Goal: Information Seeking & Learning: Find specific fact

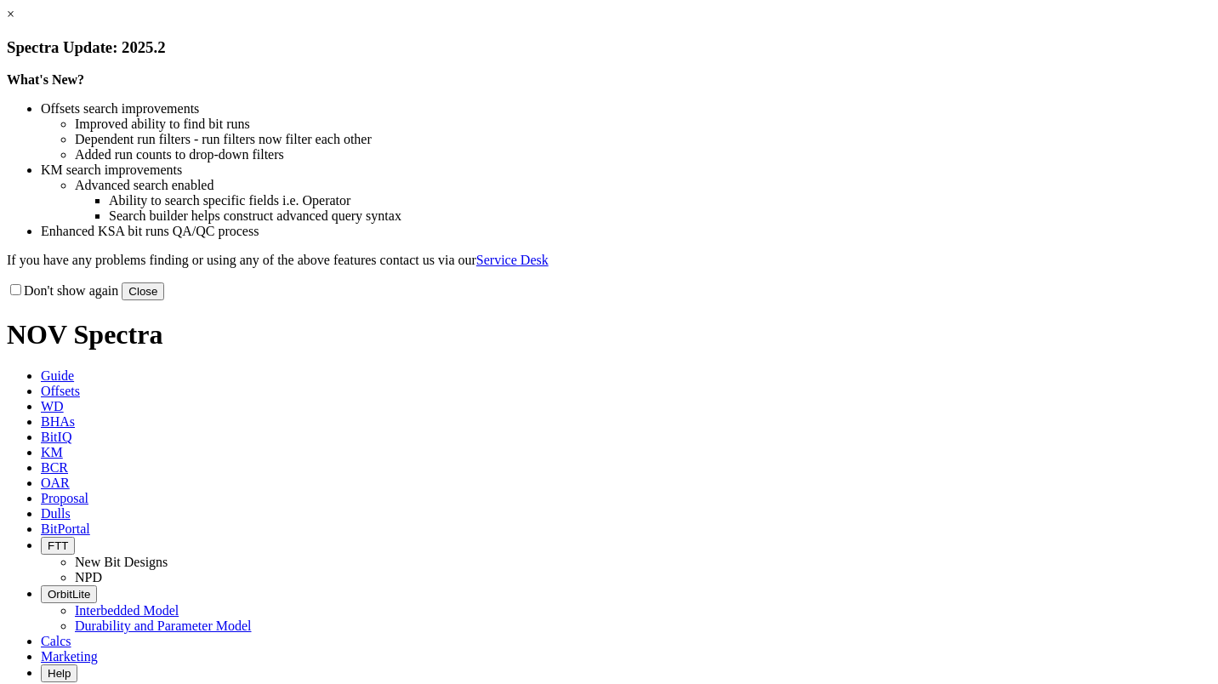
click at [164, 300] on button "Close" at bounding box center [143, 291] width 43 height 18
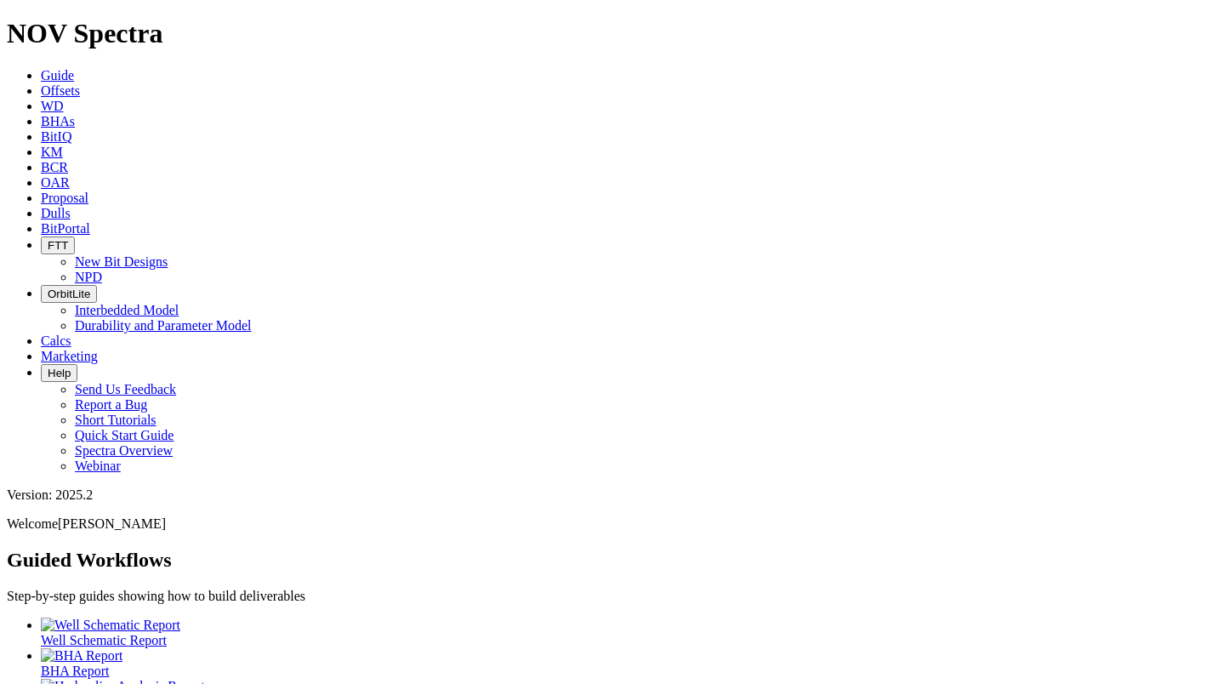
click at [41, 349] on span at bounding box center [41, 356] width 0 height 14
click at [74, 68] on span "Guide" at bounding box center [57, 75] width 33 height 14
click at [249, 648] on div at bounding box center [626, 655] width 1171 height 15
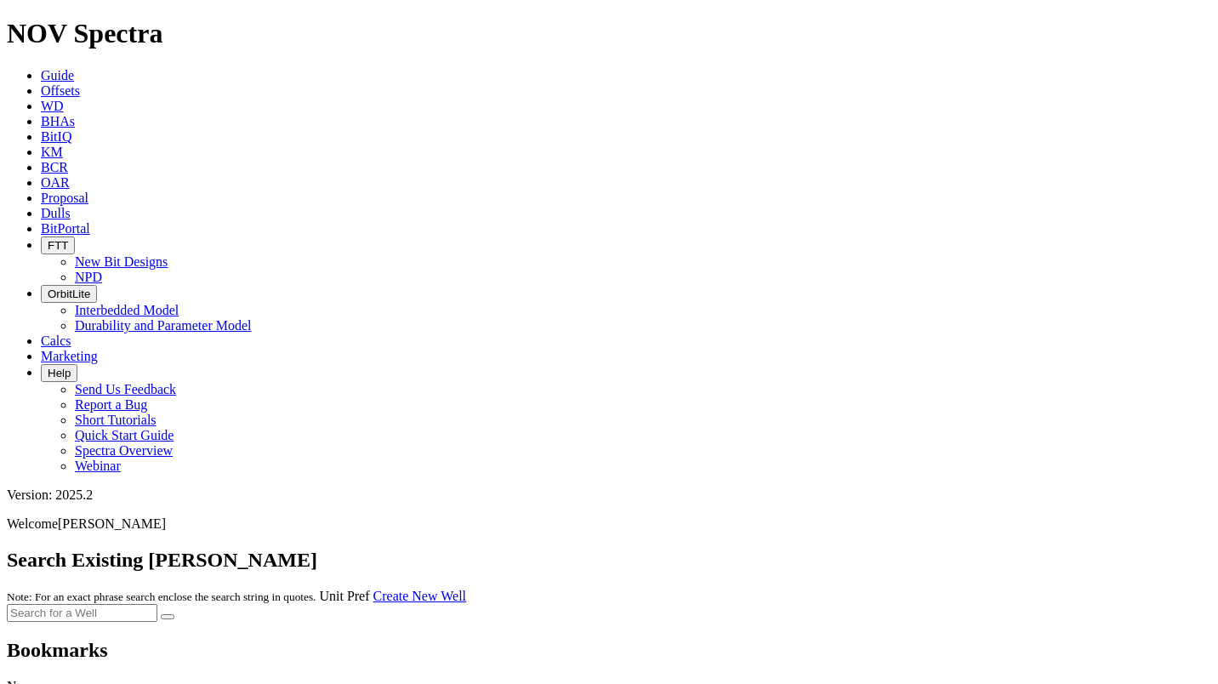
click at [63, 145] on span "KM" at bounding box center [52, 152] width 22 height 14
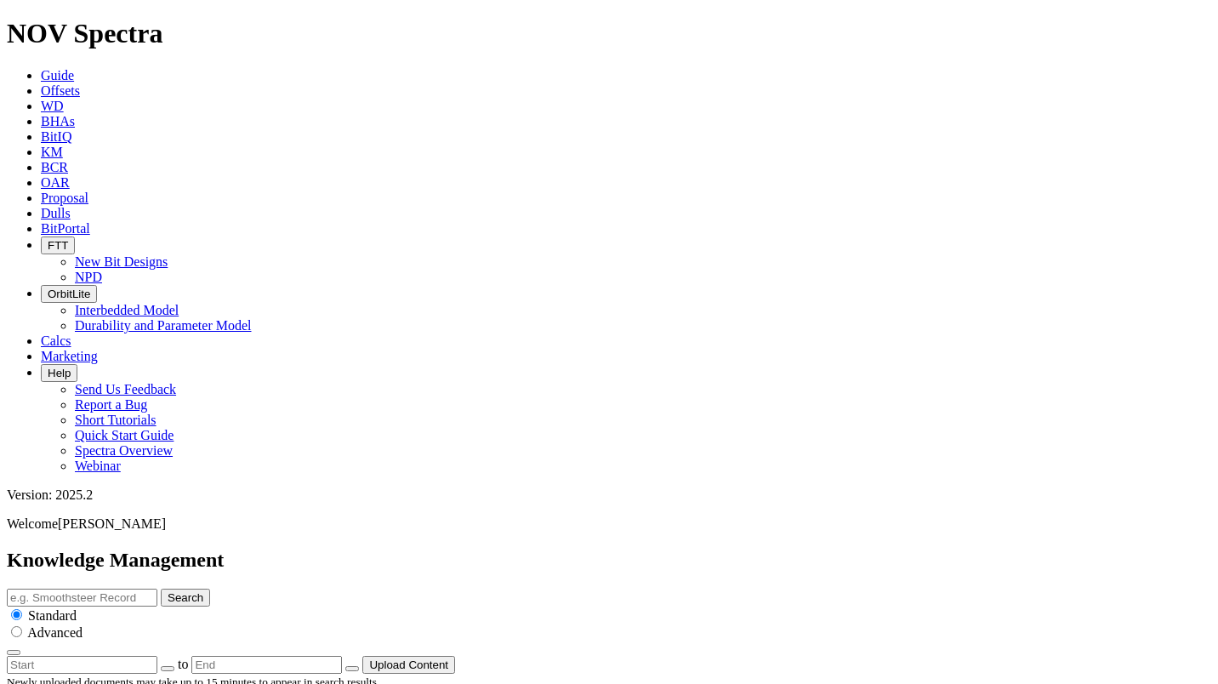
click at [157, 589] on input "text" at bounding box center [82, 598] width 151 height 18
type input "fast-r"
click at [161, 589] on button "Search" at bounding box center [185, 598] width 49 height 18
click at [22, 626] on input "radio" at bounding box center [16, 631] width 11 height 11
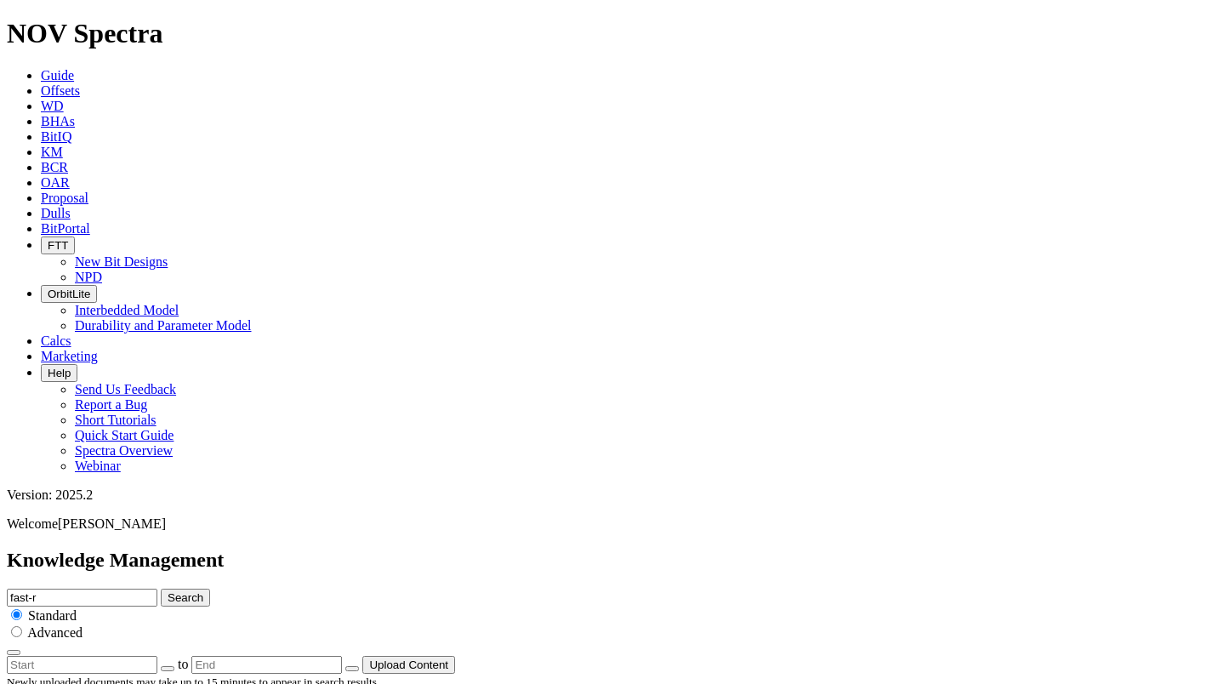
radio input "true"
click at [22, 609] on input "radio" at bounding box center [16, 614] width 11 height 11
radio input "true"
radio input "false"
